Goal: Task Accomplishment & Management: Use online tool/utility

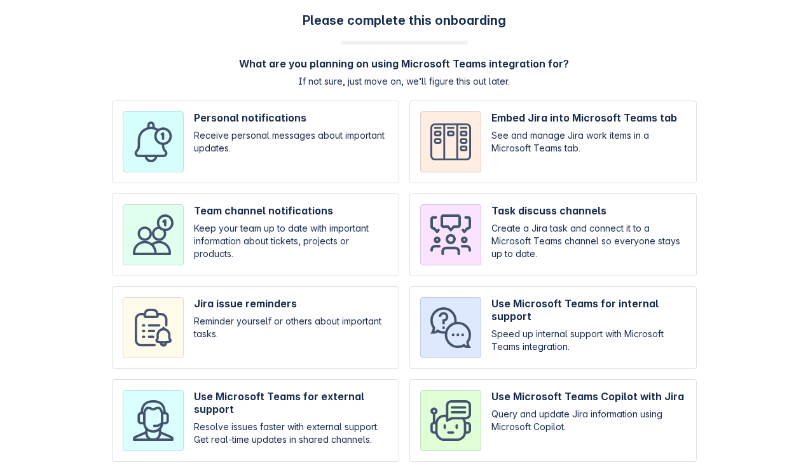
click at [361, 148] on input "checkbox" at bounding box center [255, 141] width 287 height 83
checkbox input "true"
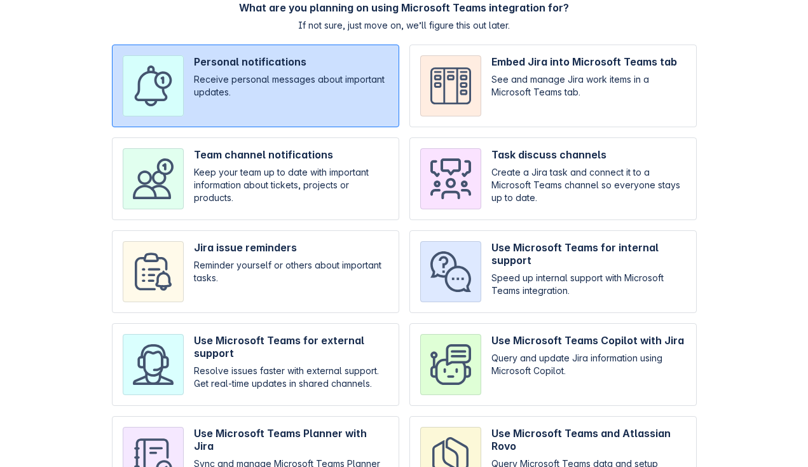
scroll to position [133, 0]
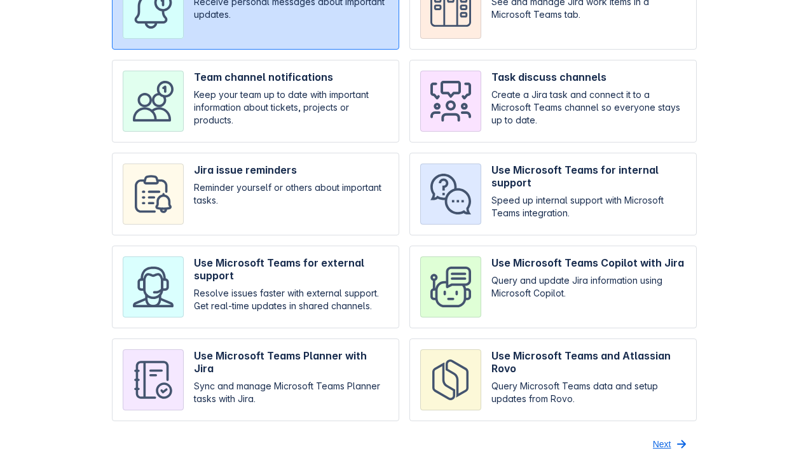
click at [661, 446] on span "Next" at bounding box center [662, 444] width 18 height 20
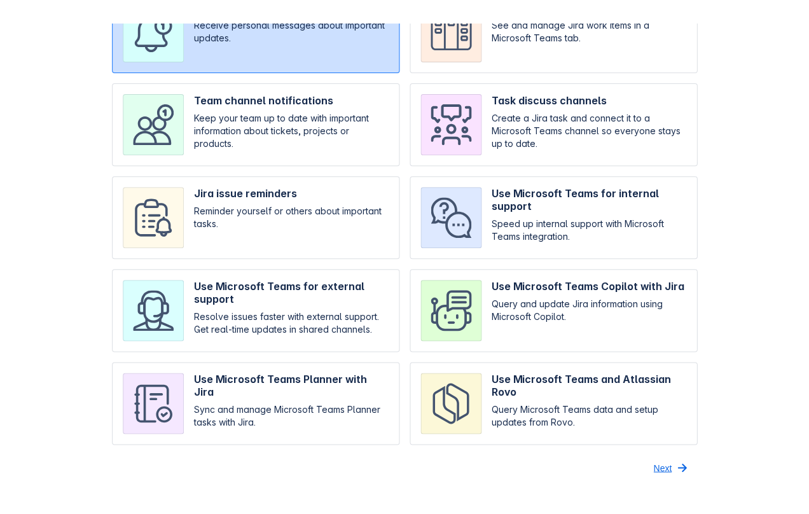
scroll to position [0, 0]
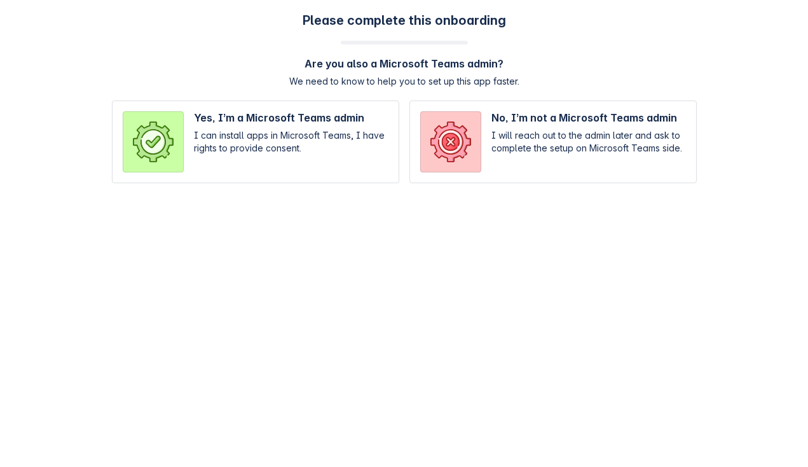
click at [573, 161] on input "radio" at bounding box center [552, 141] width 287 height 83
radio input "true"
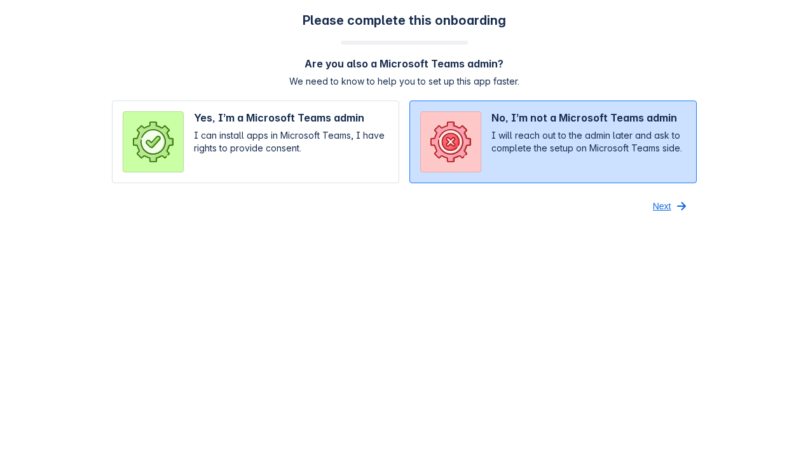
click at [662, 208] on span "Next" at bounding box center [662, 206] width 18 height 20
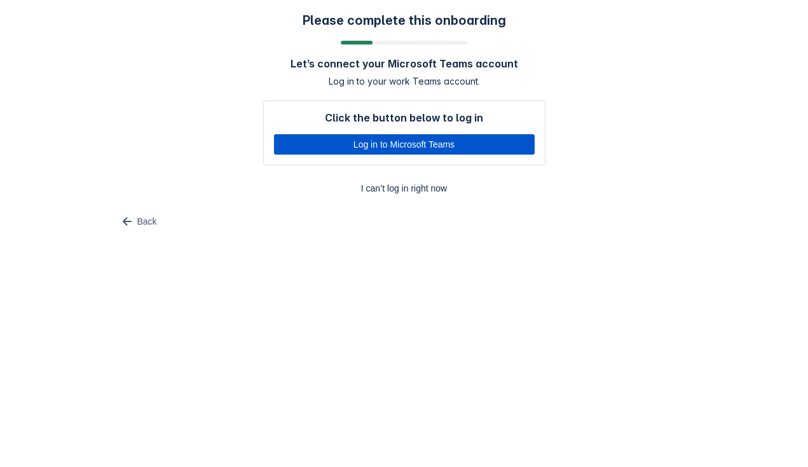
click at [471, 151] on span "Log in to Microsoft Teams" at bounding box center [404, 144] width 245 height 20
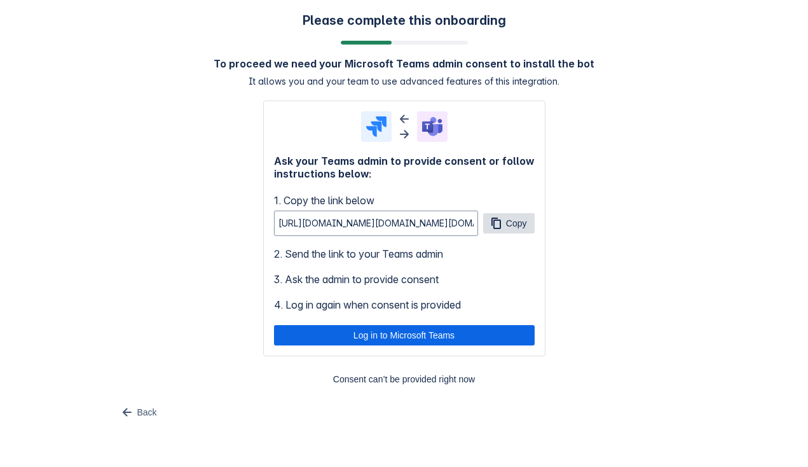
click at [517, 222] on span "Copy" at bounding box center [516, 223] width 21 height 20
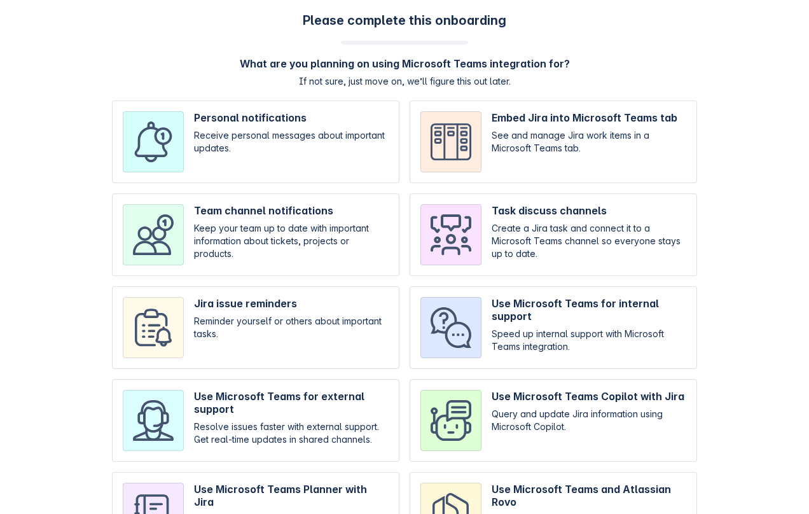
click at [310, 198] on input "checkbox" at bounding box center [255, 234] width 287 height 83
checkbox input "true"
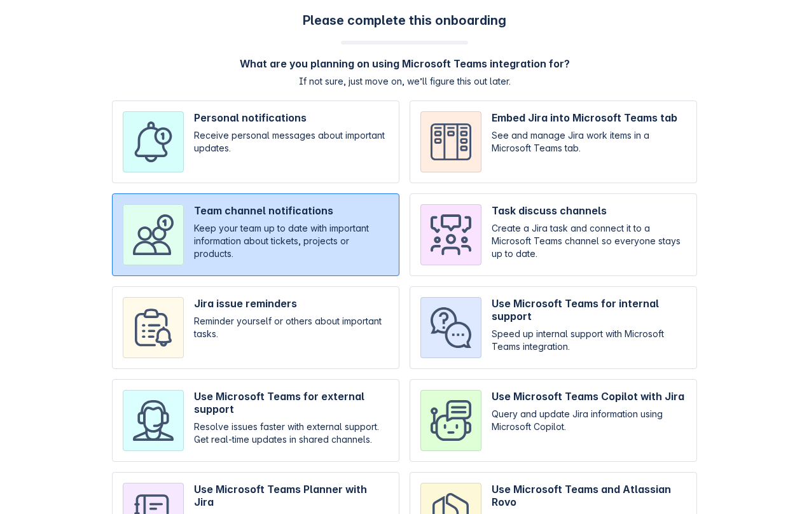
scroll to position [86, 0]
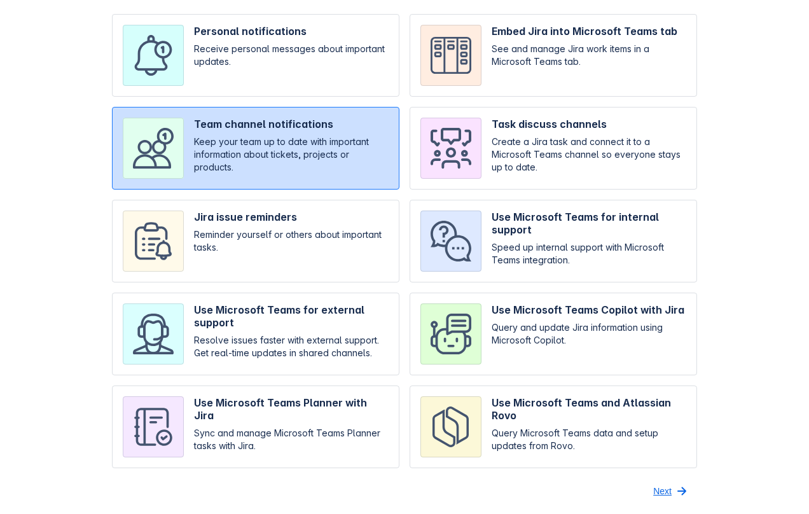
click at [659, 483] on span "Next" at bounding box center [662, 491] width 18 height 20
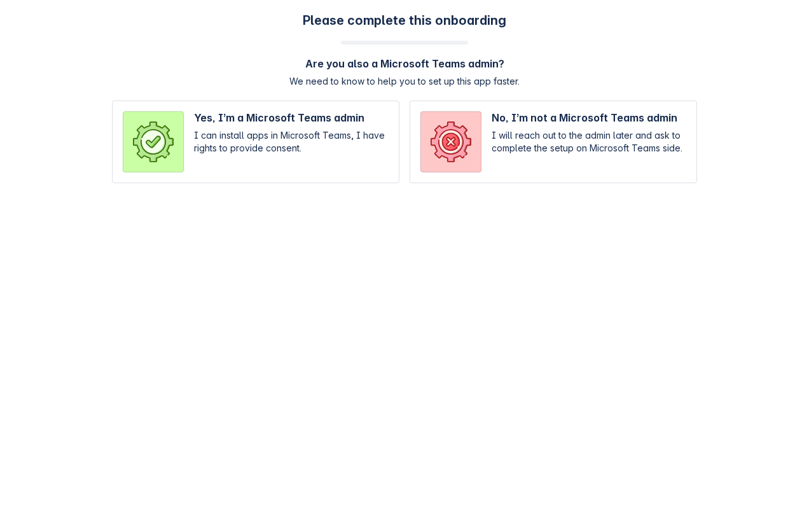
click at [514, 151] on input "radio" at bounding box center [552, 141] width 287 height 83
radio input "true"
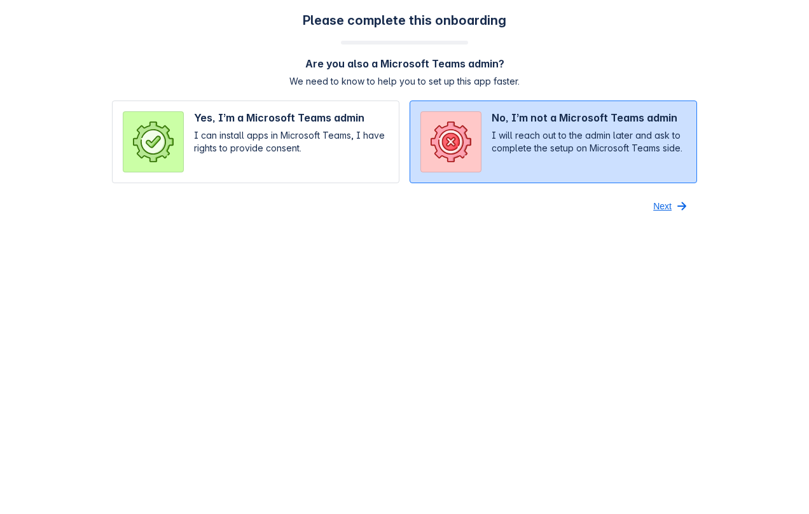
click at [667, 207] on span "Next" at bounding box center [662, 206] width 18 height 20
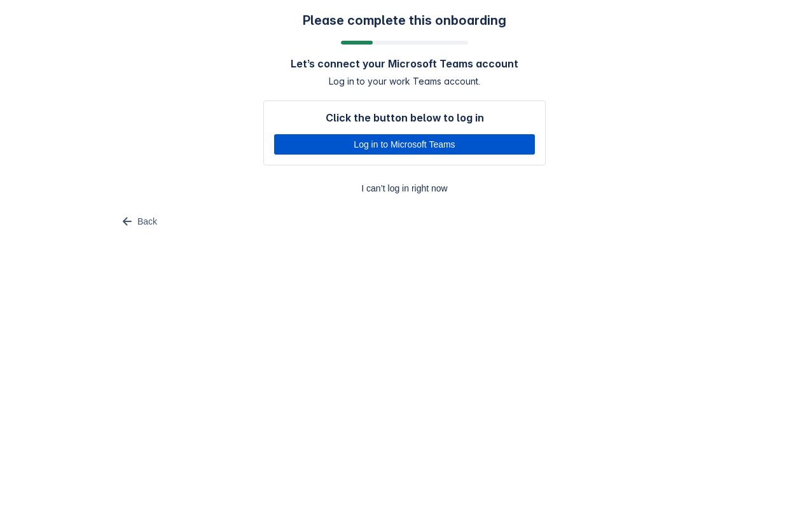
click at [508, 141] on span "Log in to Microsoft Teams" at bounding box center [404, 144] width 245 height 20
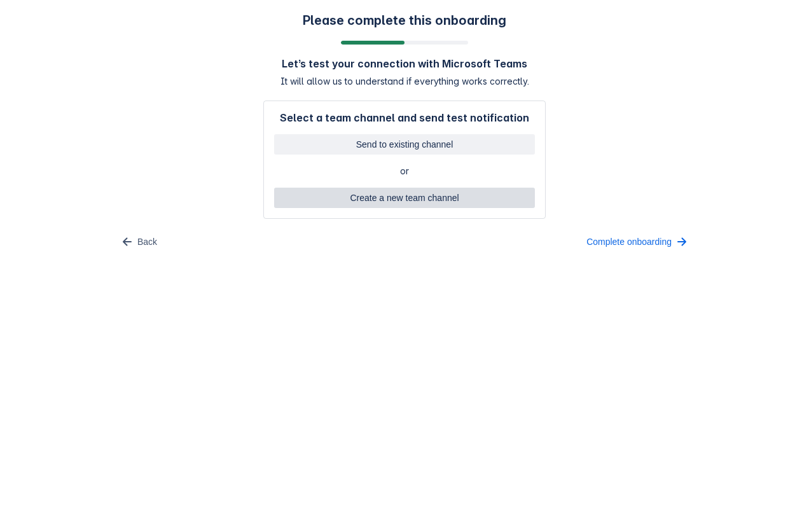
click at [414, 191] on span "Create a new team channel" at bounding box center [404, 198] width 245 height 20
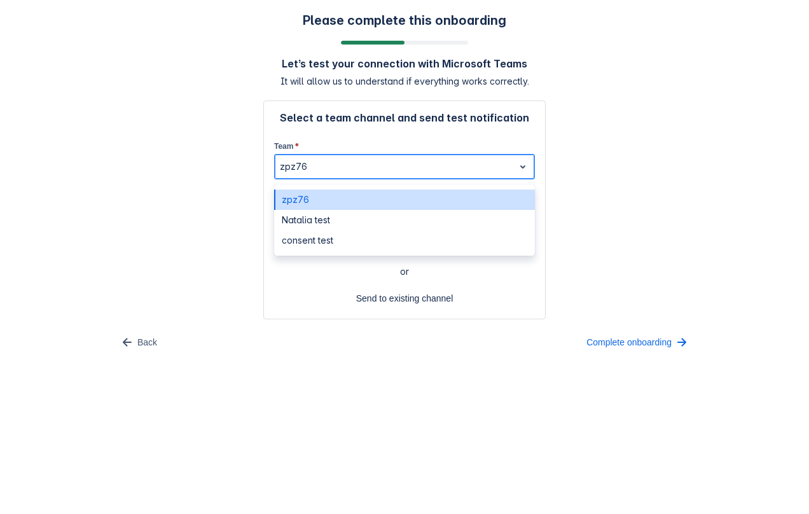
click at [312, 171] on div at bounding box center [394, 166] width 229 height 15
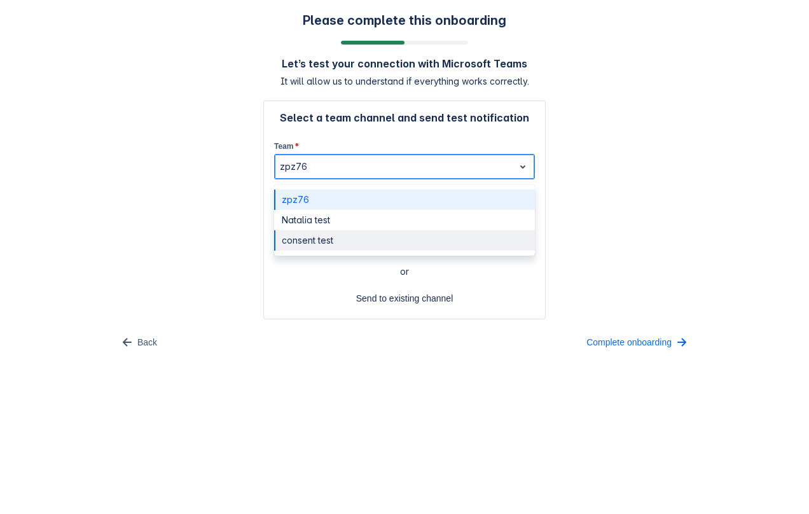
click at [305, 238] on div "consent test" at bounding box center [404, 240] width 261 height 20
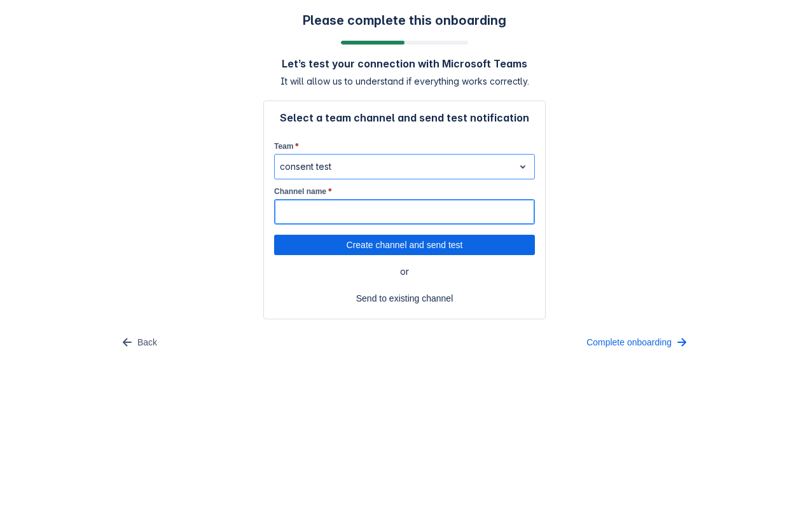
click at [337, 210] on input "Channel name *" at bounding box center [404, 211] width 259 height 23
click at [382, 251] on span "Create channel and send test" at bounding box center [404, 245] width 245 height 20
type input "78999"
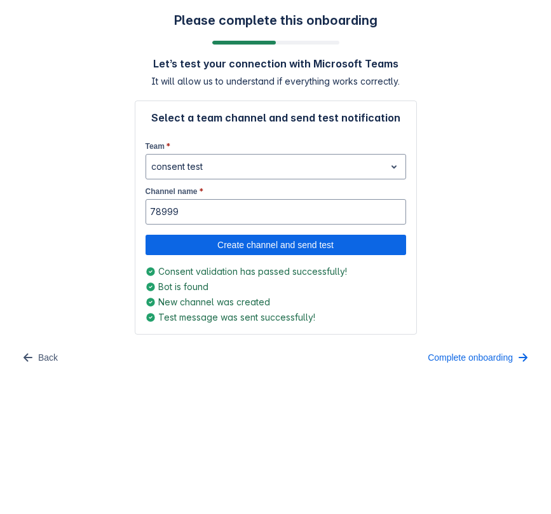
click at [152, 452] on body "Please complete this onboarding Let’s test your connection with Microsoft Teams…" at bounding box center [275, 257] width 551 height 514
click at [186, 304] on span "New channel was created" at bounding box center [214, 302] width 112 height 13
click at [189, 304] on span "New channel was created" at bounding box center [214, 302] width 112 height 13
click at [45, 362] on span "Back" at bounding box center [48, 357] width 20 height 20
